Goal: Communication & Community: Answer question/provide support

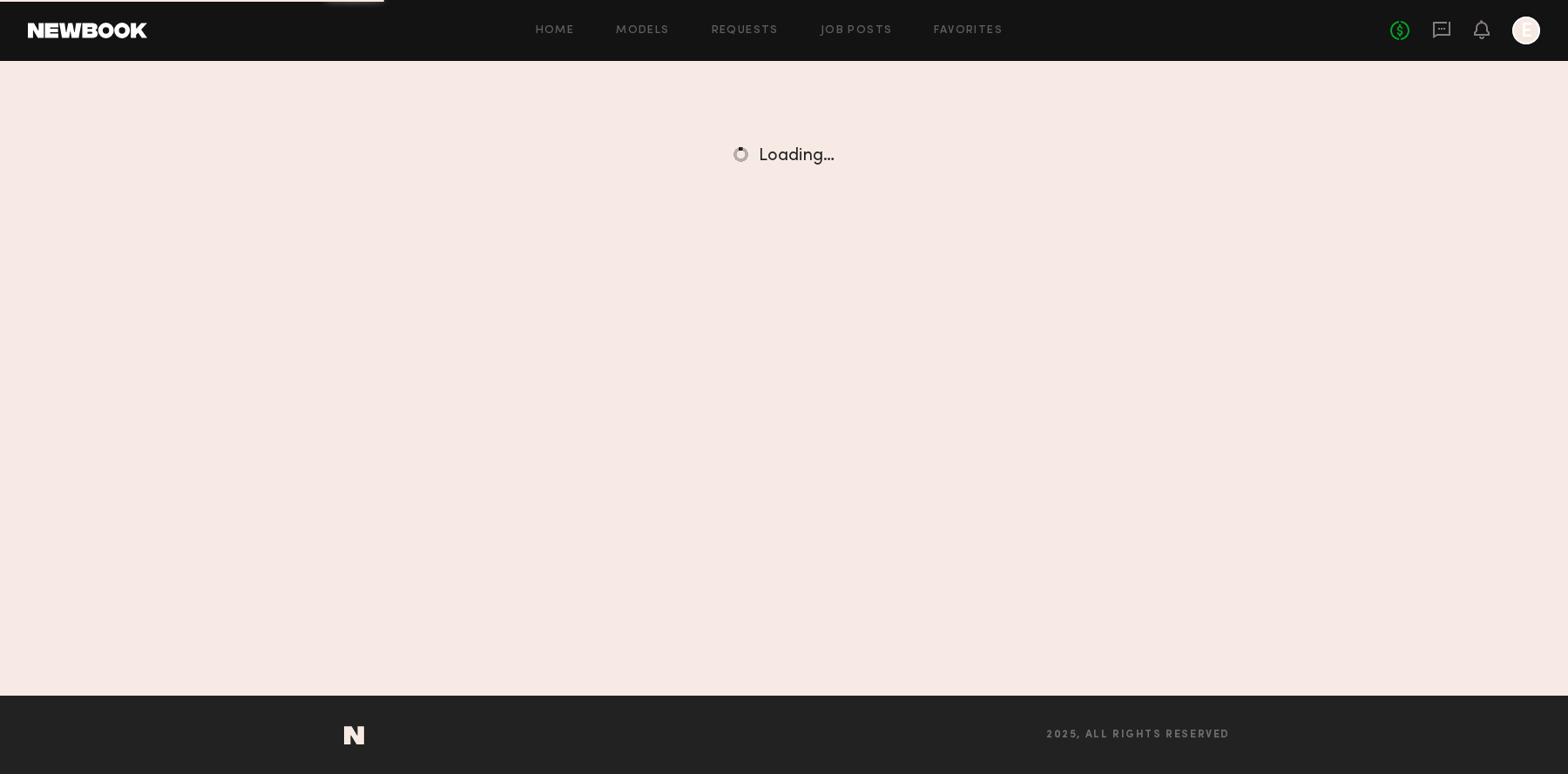
click at [81, 35] on nb-sections-layout "Home Models Requests Job Posts Favorites Sign Out No fees up to $5,000 E Home M…" at bounding box center [784, 387] width 1568 height 774
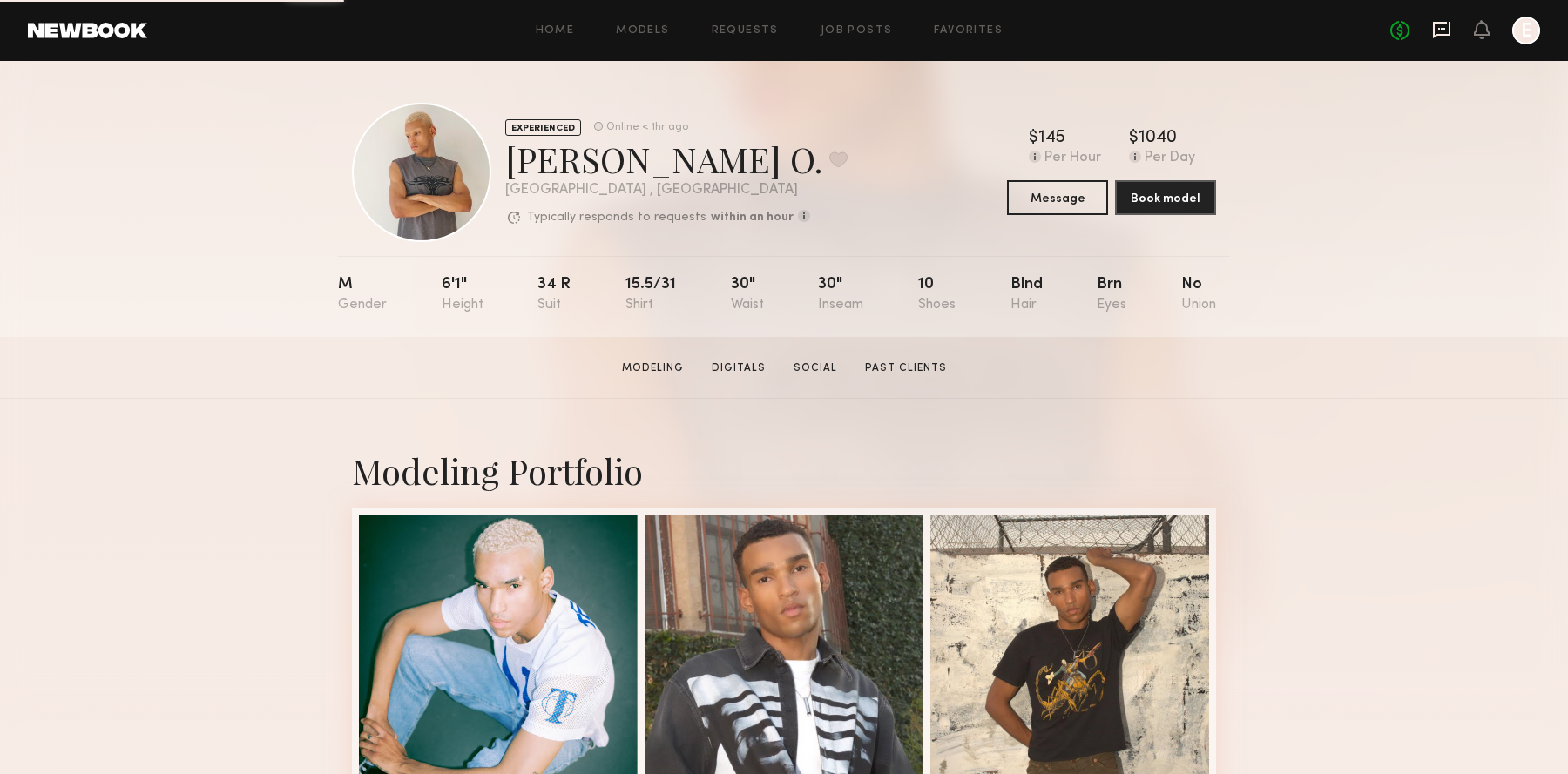
click at [1447, 23] on icon at bounding box center [1442, 30] width 17 height 16
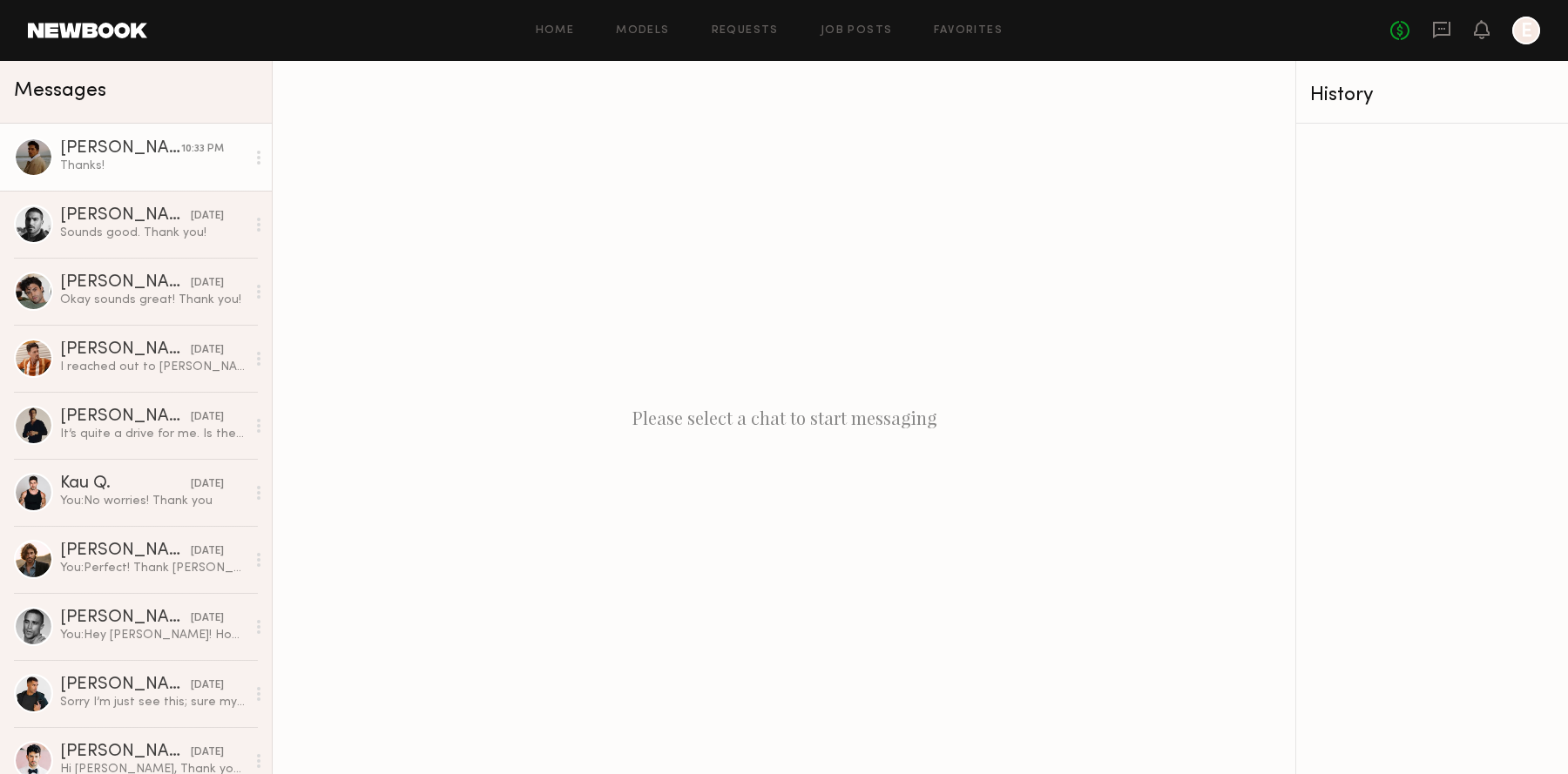
click at [124, 156] on div "[PERSON_NAME]" at bounding box center [121, 149] width 121 height 17
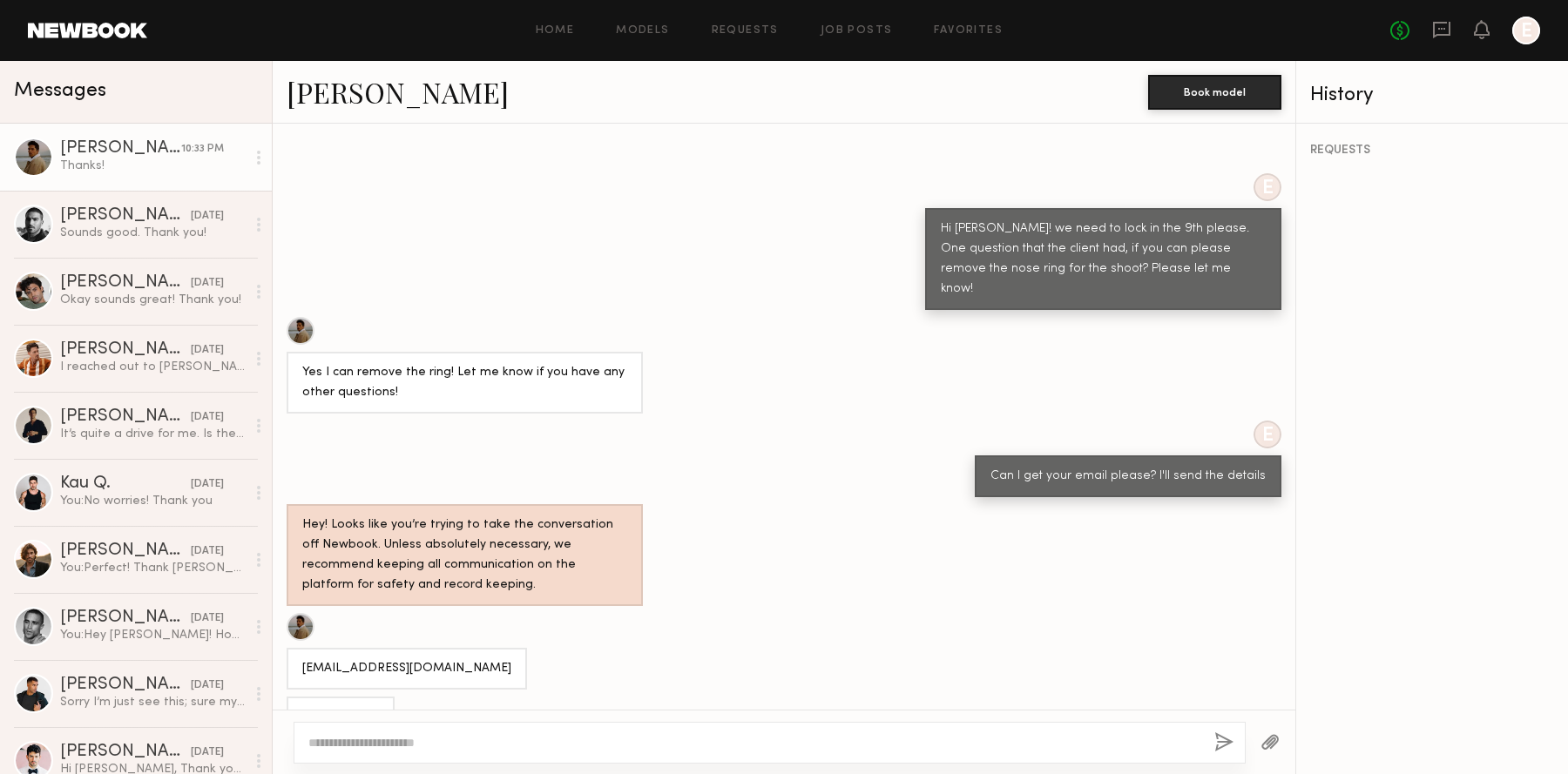
scroll to position [868, 0]
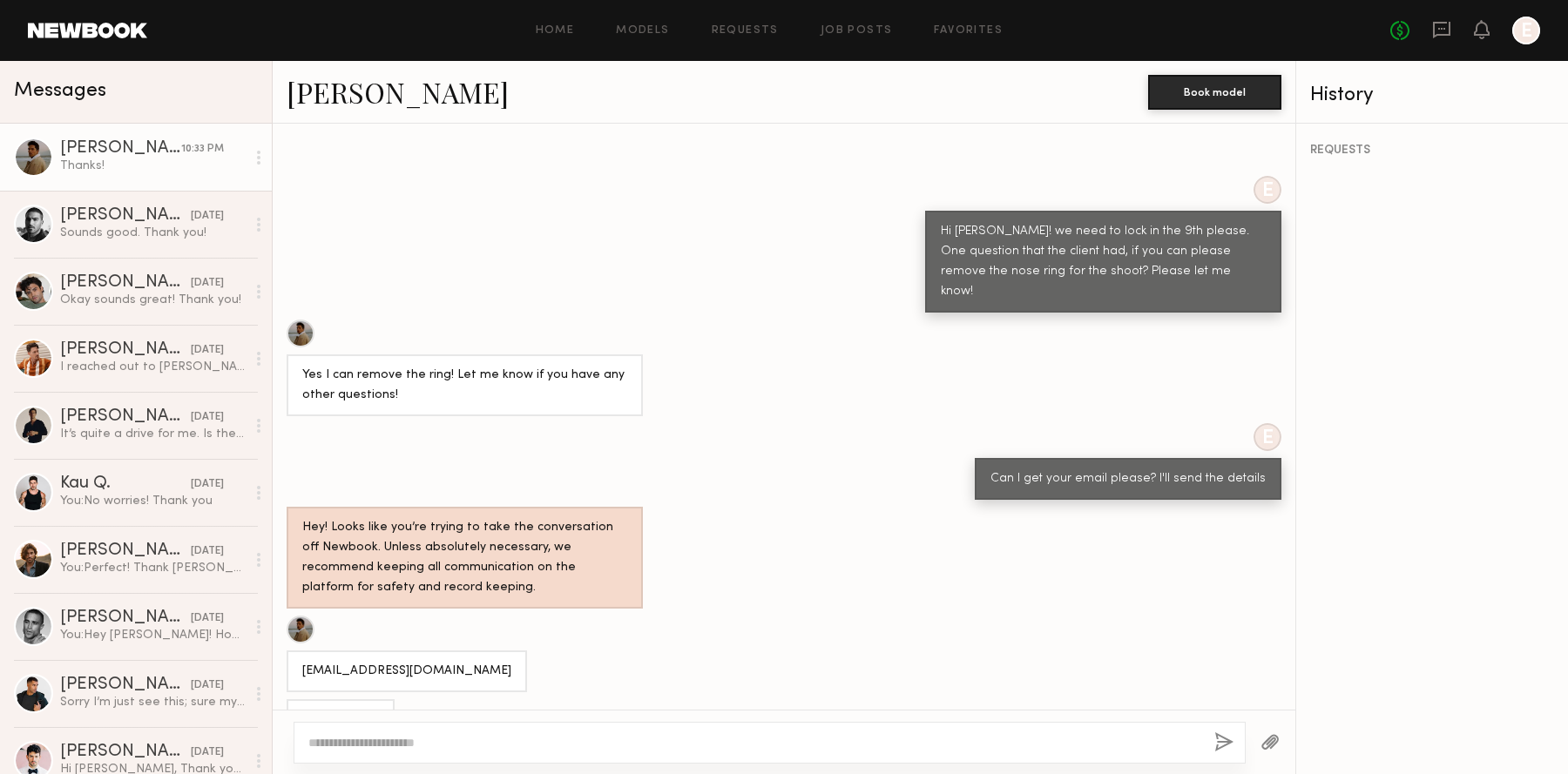
click at [520, 741] on textarea at bounding box center [754, 743] width 892 height 17
type textarea "**********"
click at [1226, 736] on button "button" at bounding box center [1226, 743] width 19 height 22
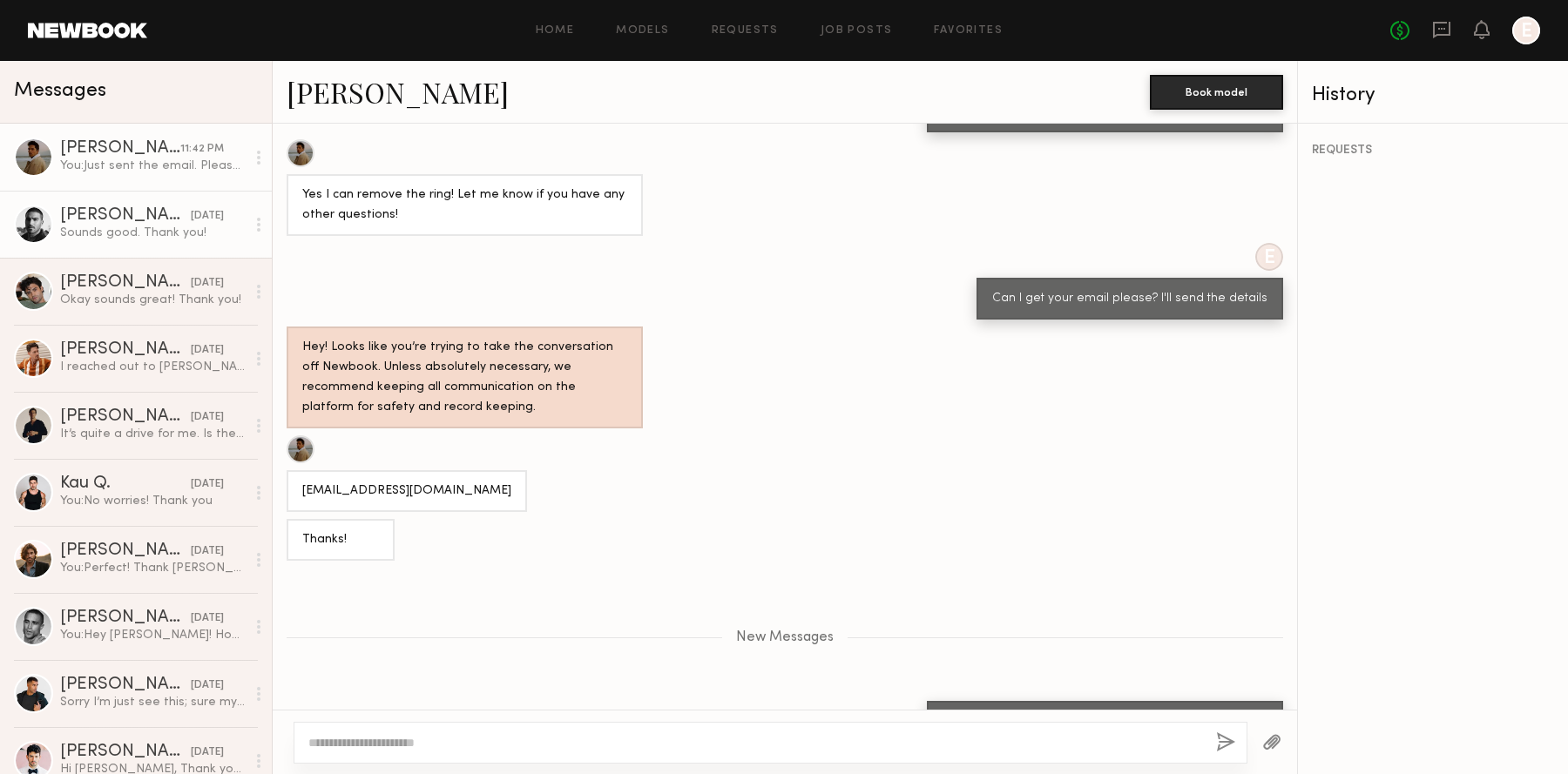
click at [185, 227] on div "Sounds good. Thank you!" at bounding box center [153, 232] width 186 height 16
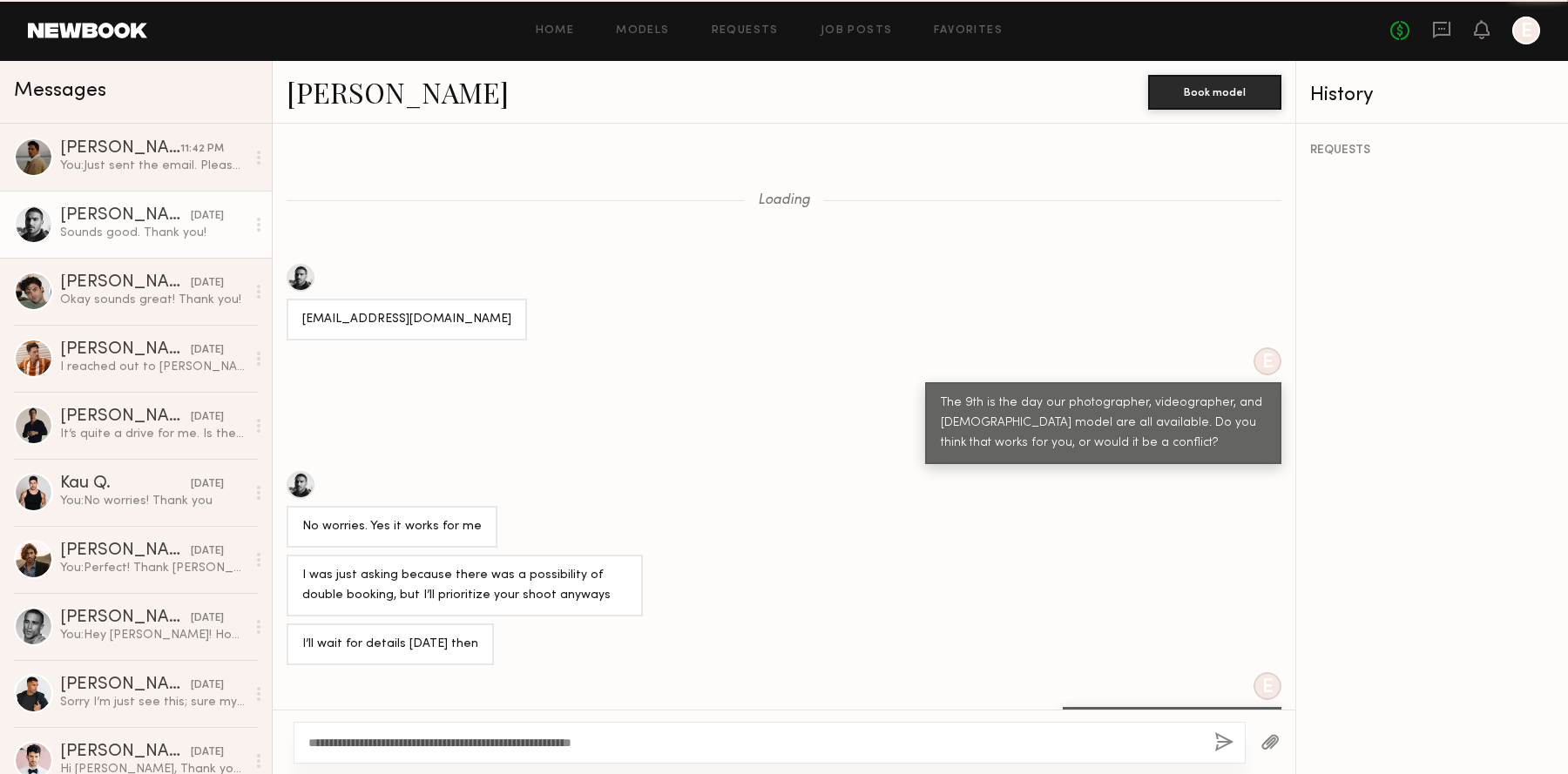
scroll to position [394, 0]
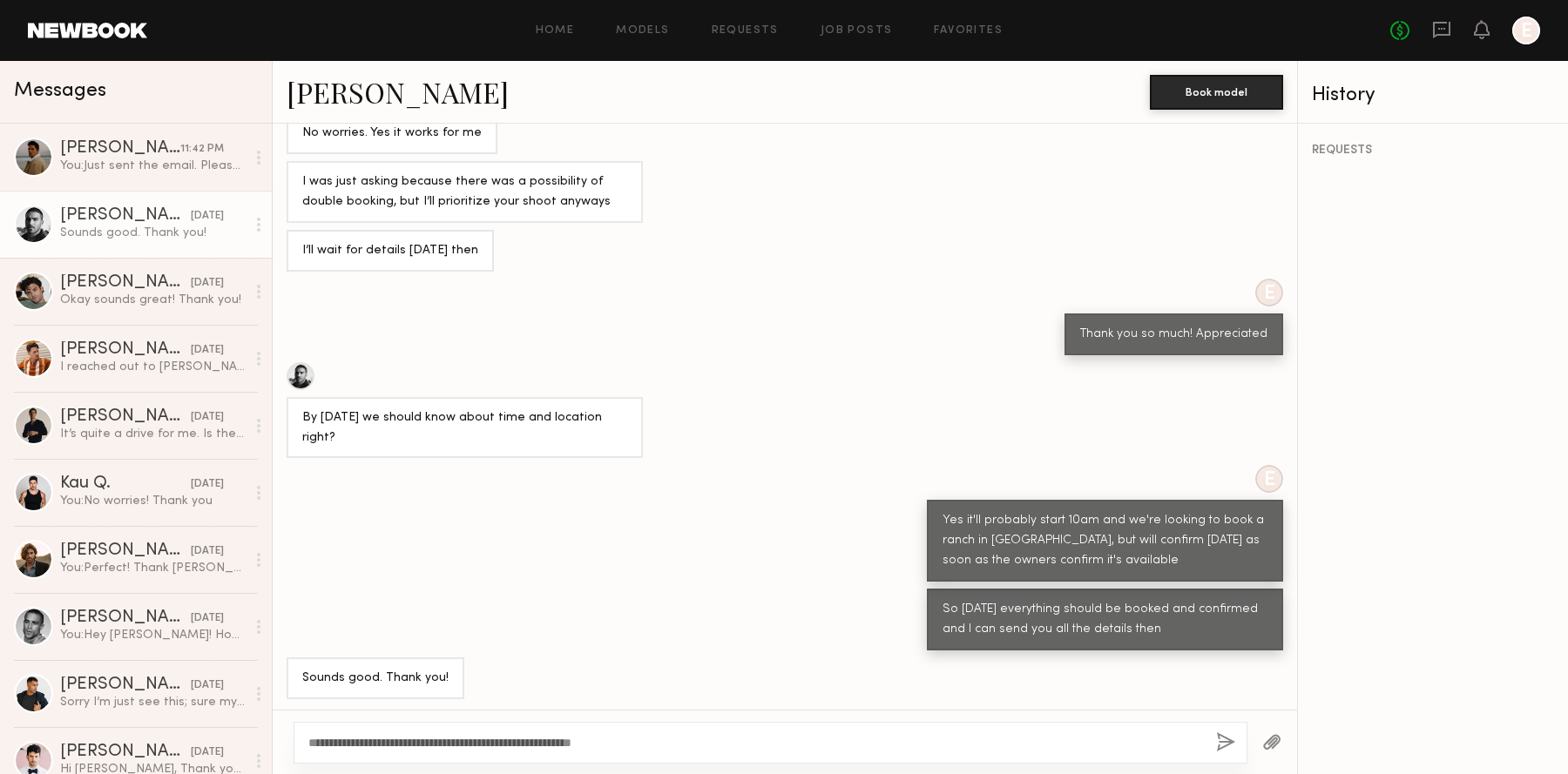
type textarea "**********"
click at [1222, 738] on button "button" at bounding box center [1226, 743] width 19 height 22
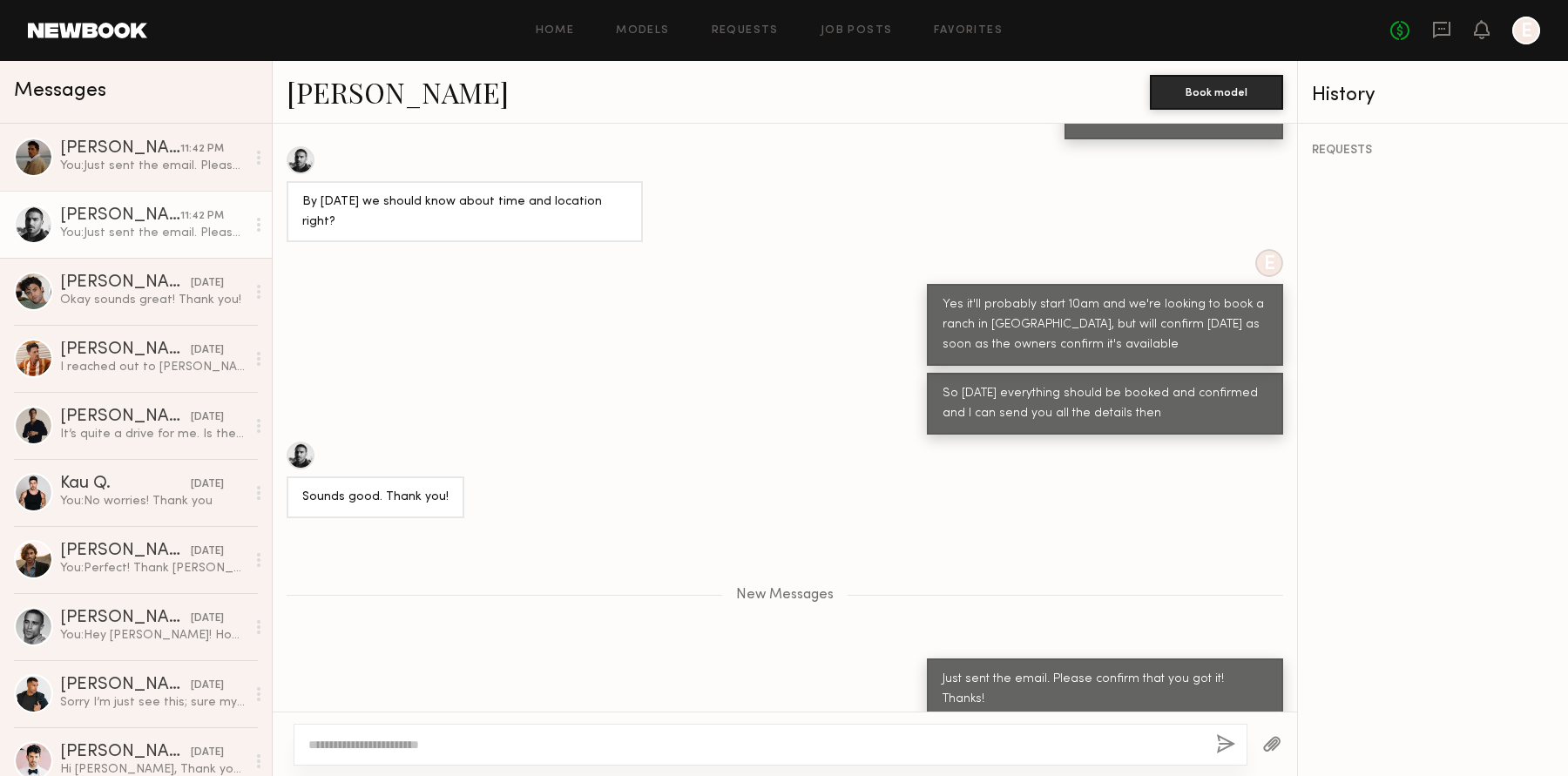
scroll to position [608, 0]
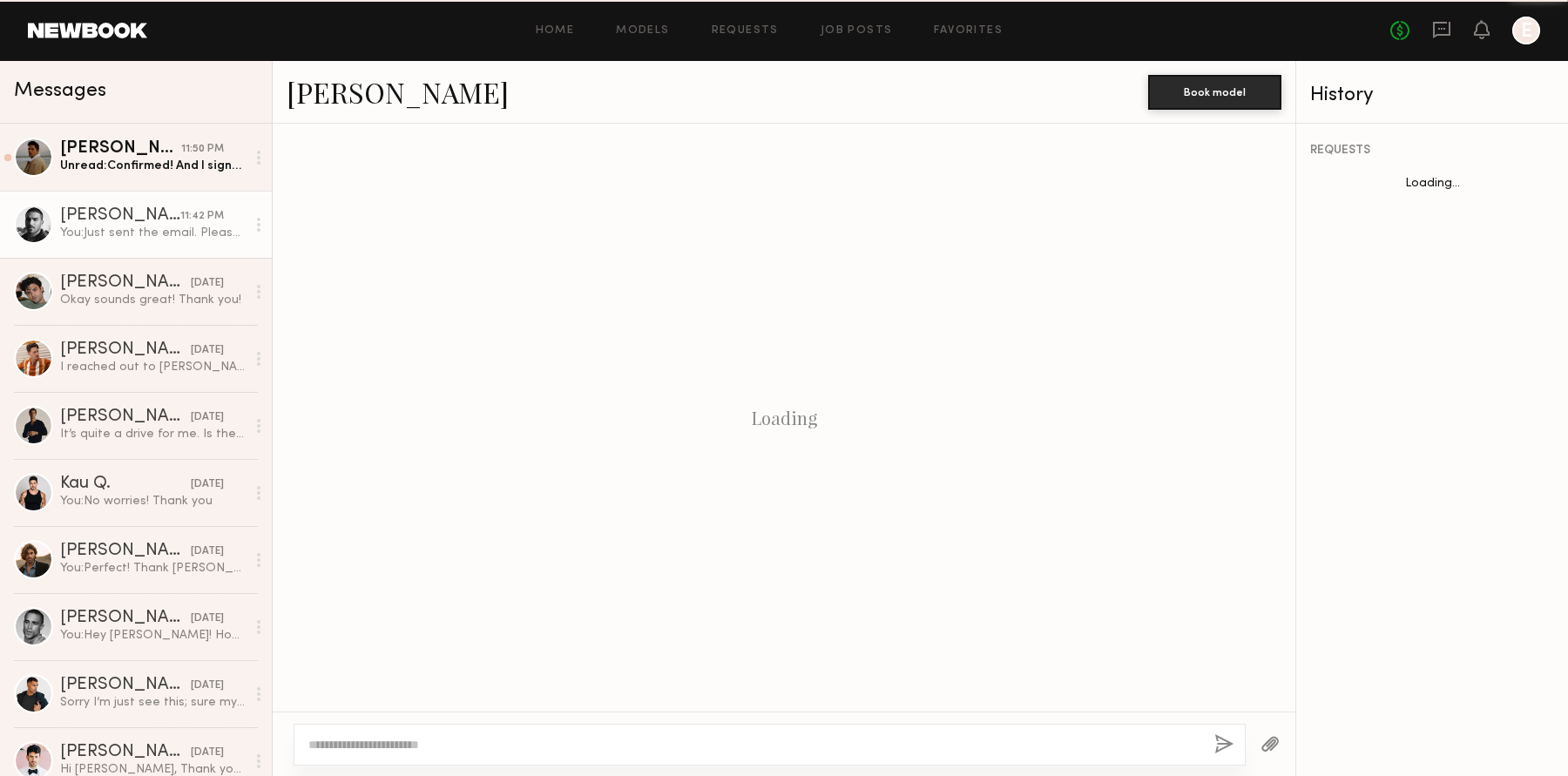
scroll to position [392, 0]
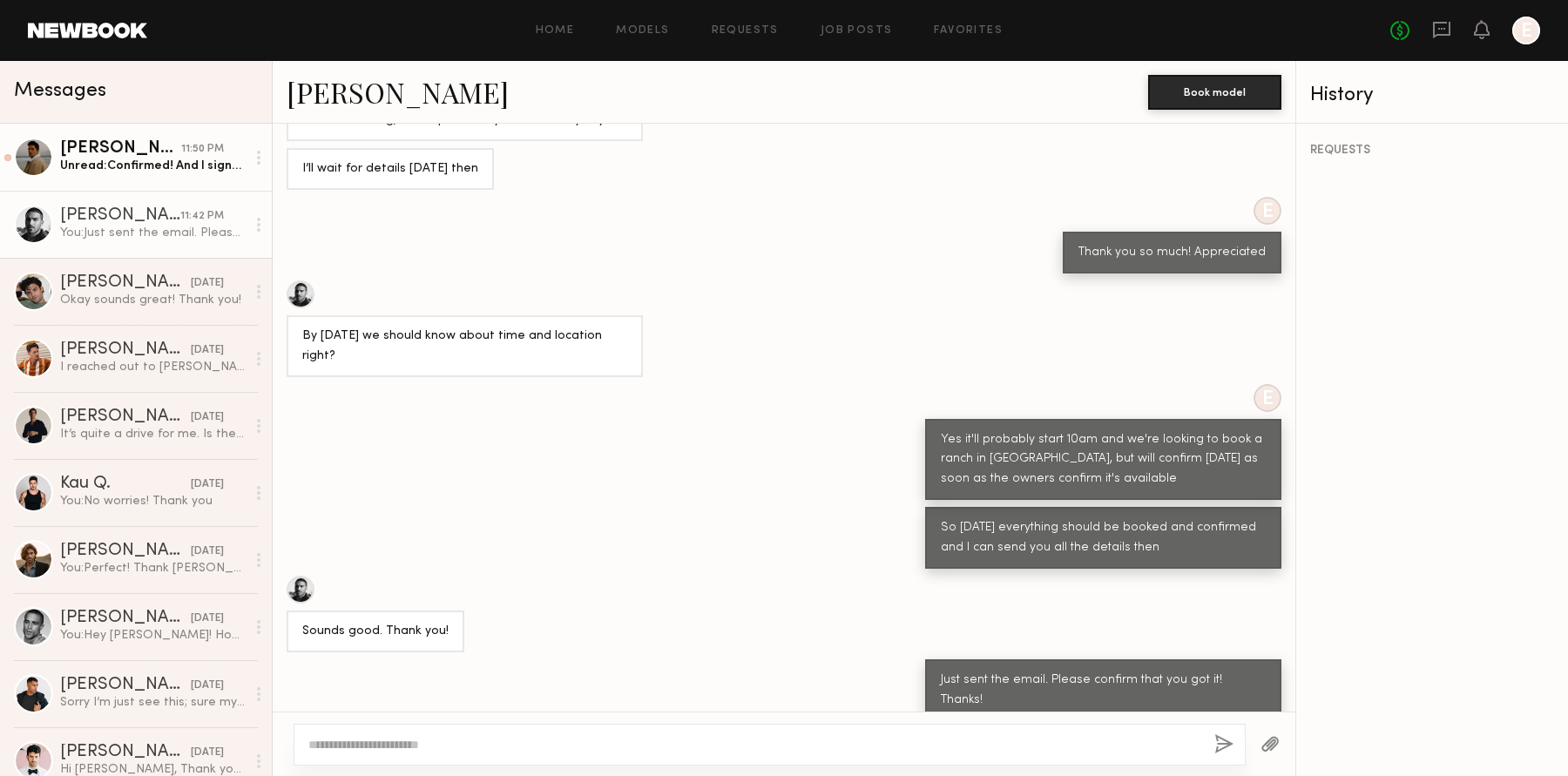
click at [116, 169] on div "Unread: Confirmed! And I signed the form!" at bounding box center [153, 166] width 186 height 16
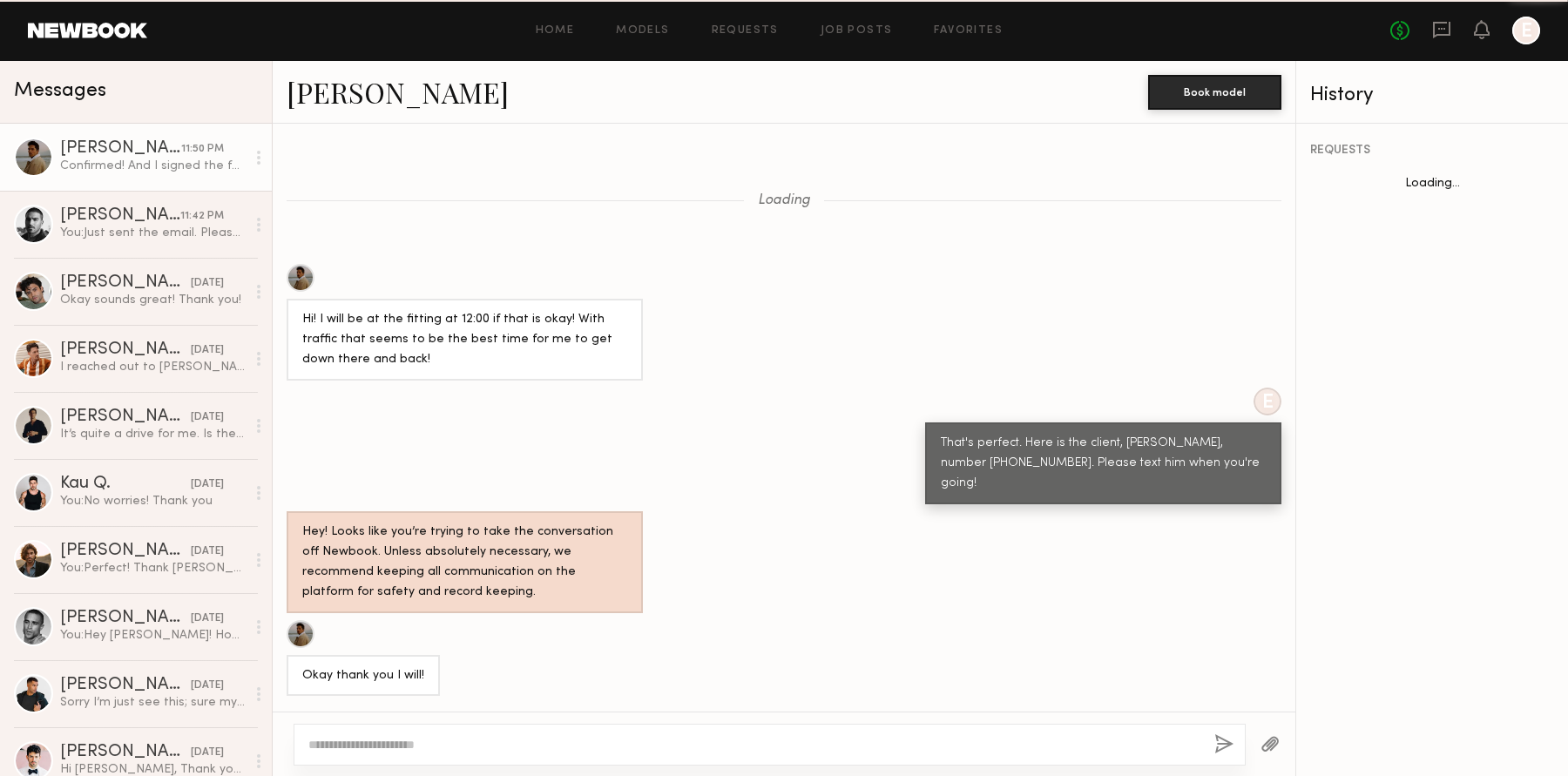
scroll to position [791, 0]
